Goal: Navigation & Orientation: Find specific page/section

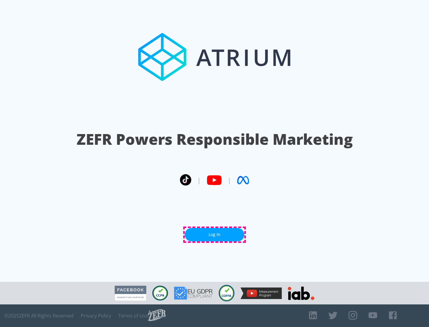
click at [214, 235] on link "Log In" at bounding box center [215, 234] width 60 height 13
